Goal: Information Seeking & Learning: Learn about a topic

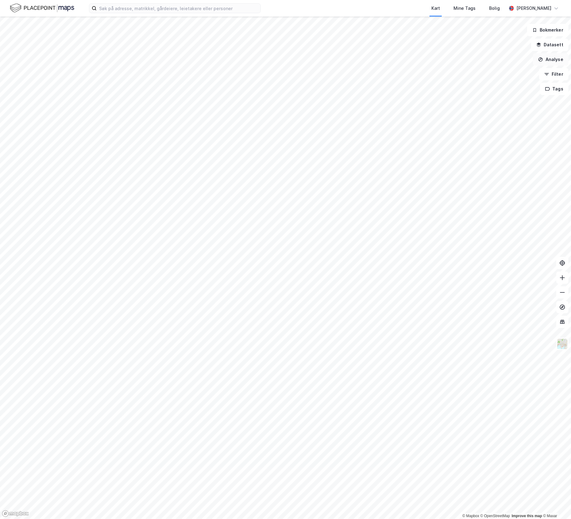
click at [552, 63] on button "Analyse" at bounding box center [551, 59] width 36 height 12
click at [492, 63] on div "Mål avstand" at bounding box center [493, 60] width 71 height 10
click at [344, 506] on button "Lukk" at bounding box center [340, 505] width 28 height 12
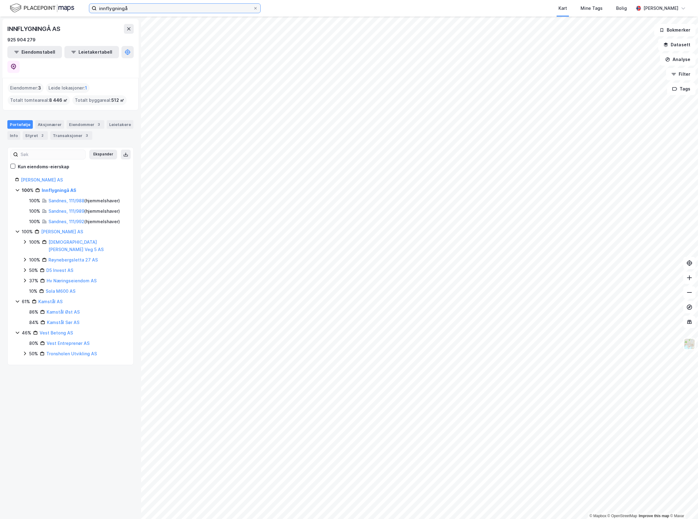
click at [166, 13] on input "innflygningå" at bounding box center [175, 8] width 156 height 9
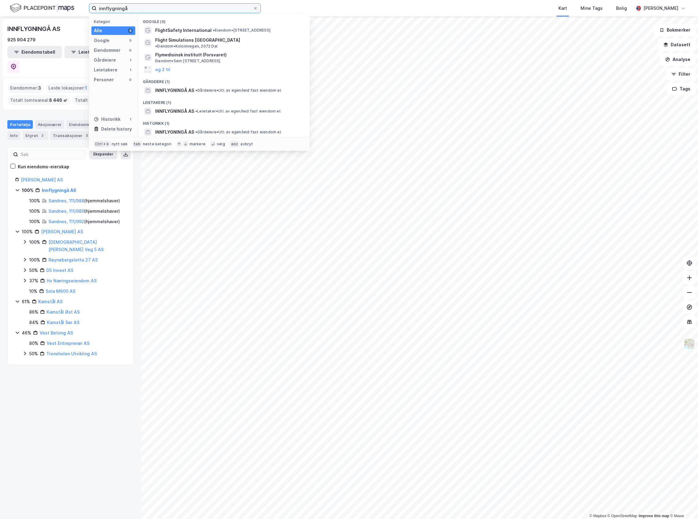
click at [166, 13] on input "innflygningå" at bounding box center [175, 8] width 156 height 9
type input "mandal"
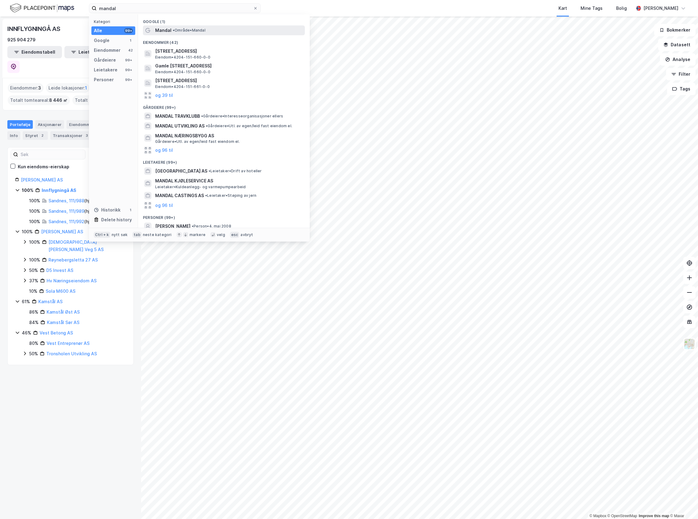
click at [185, 29] on span "• Område • Mandal" at bounding box center [189, 30] width 33 height 5
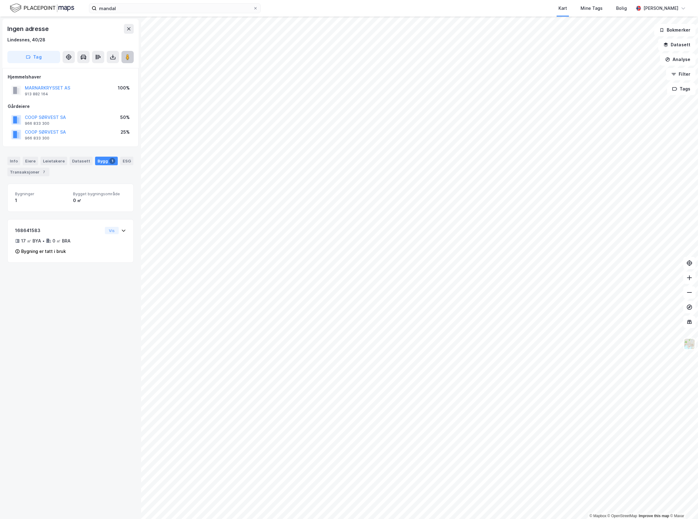
click at [123, 59] on button at bounding box center [127, 57] width 12 height 12
